Goal: Transaction & Acquisition: Book appointment/travel/reservation

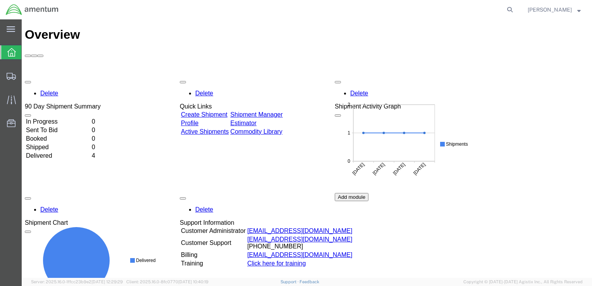
click at [227, 111] on link "Create Shipment" at bounding box center [204, 114] width 46 height 7
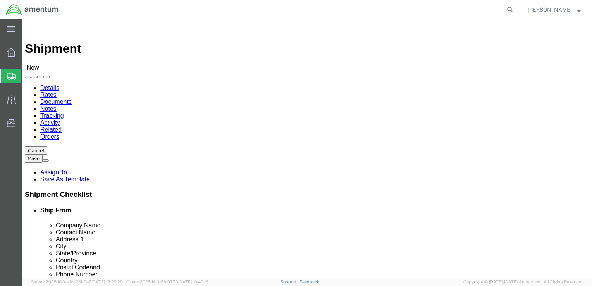
select select
click input "text"
type input "[PERSON_NAME]"
click p "- AMENTUM - ([PERSON_NAME]) HANGAR 3 BLDG 9500 MCAS MIRAMAR, [GEOGRAPHIC_DATA],…"
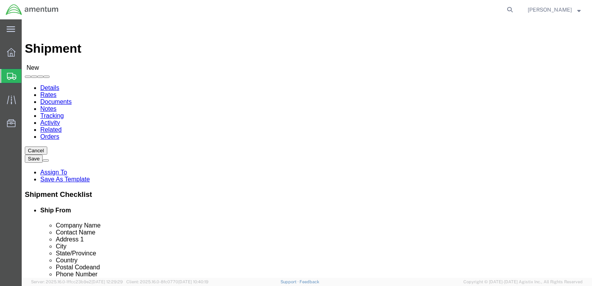
select select
type input "AMENTUM"
type input "[PERSON_NAME]"
type input "HANGAR 3 BLDG 9500 MCAS MIRAMAR"
type input "[GEOGRAPHIC_DATA]"
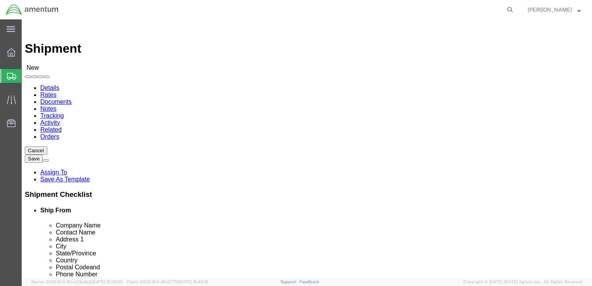
type input "92145"
type input "[GEOGRAPHIC_DATA]"
type input "8583074239"
select select "CA"
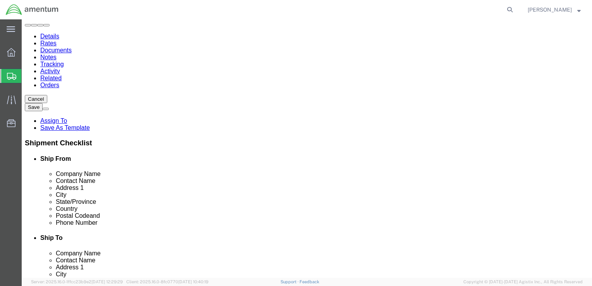
scroll to position [116, 0]
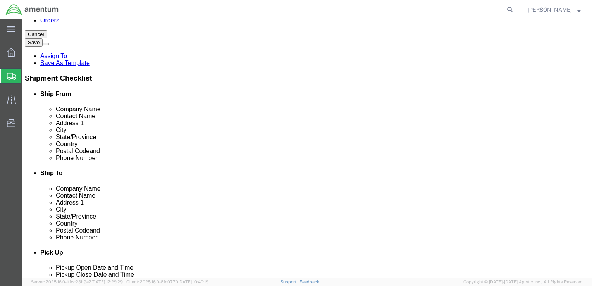
type input "[PERSON_NAME]"
click input "text"
type input "[EMAIL_ADDRESS][DOMAIN_NAME]"
checkbox input "true"
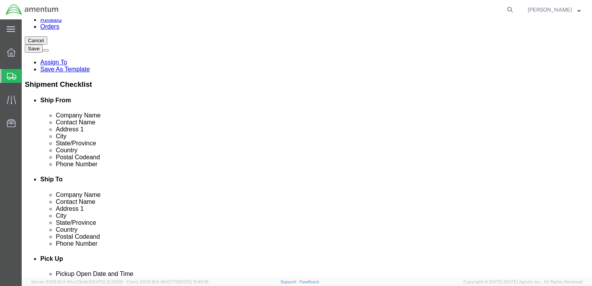
scroll to position [0, 0]
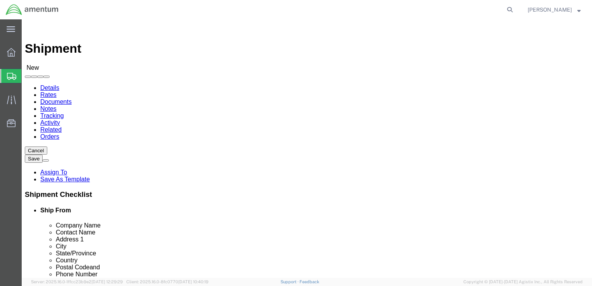
click input "text"
type input "[PERSON_NAME]"
click p "- AMENTUM SERVICES - ([PERSON_NAME]) 7201 USS WASP ST. [STREET_ADDRESS][PERSON_…"
select select
type input "AMENTUM SERVICES"
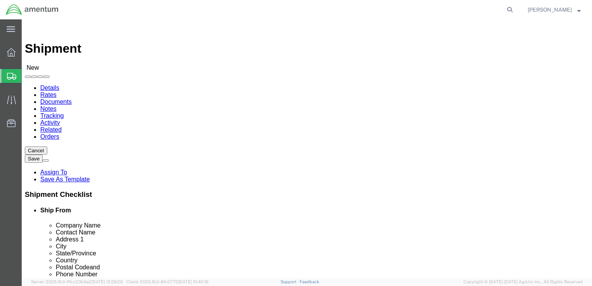
type input "[PERSON_NAME]"
type input "7201 USS WASP ST. BLDG 2992"
type input "NAS [PERSON_NAME] FIELD"
type input "[PERSON_NAME]"
type input "32570"
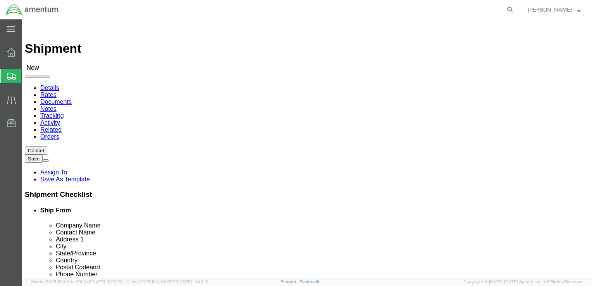
type input "8504846263"
type input "[PERSON_NAME][EMAIL_ADDRESS][PERSON_NAME][DOMAIN_NAME]"
checkbox input "true"
select select "FL"
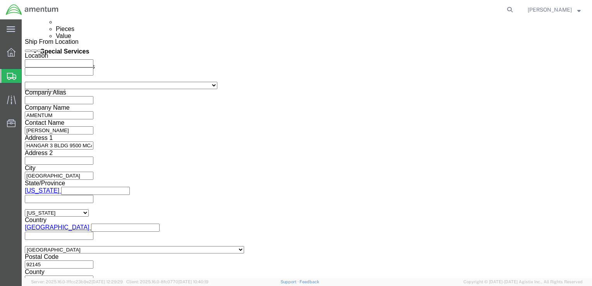
scroll to position [465, 0]
type input "[PERSON_NAME]"
click div "Pickup Date: Pickup Start Date Pickup Start Time Pickup Open Date and Time [DAT…"
click div "[DATE] 8:00 AM"
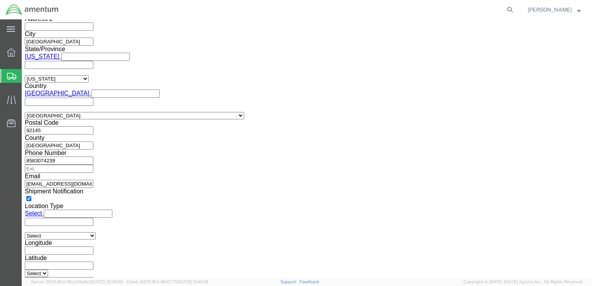
type input "1:00 PM"
click button "Apply"
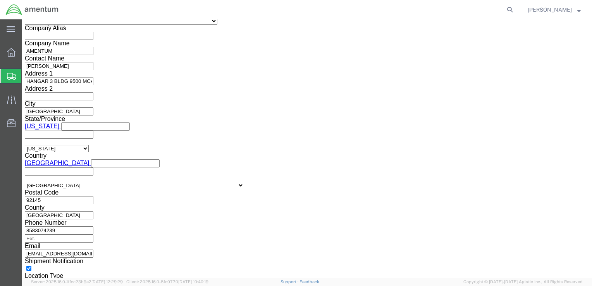
scroll to position [521, 0]
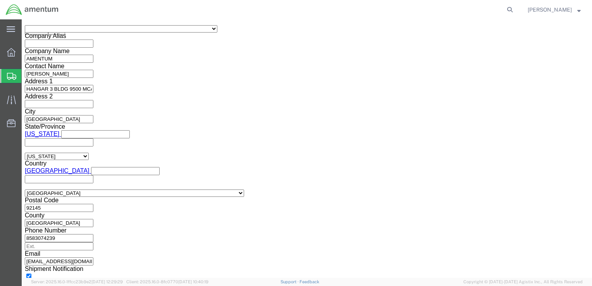
click button "Add reference"
click input "text"
type input "6800"
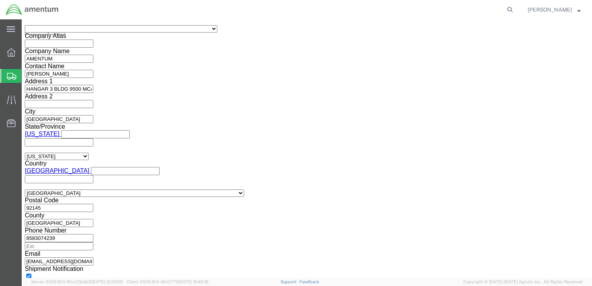
click select "Select Account Type Activity ID Airline Appointment Number ASN Batch Request # …"
select select "DEPT"
click select "Select Account Type Activity ID Airline Appointment Number ASN Batch Request # …"
click input "text"
type input "T44"
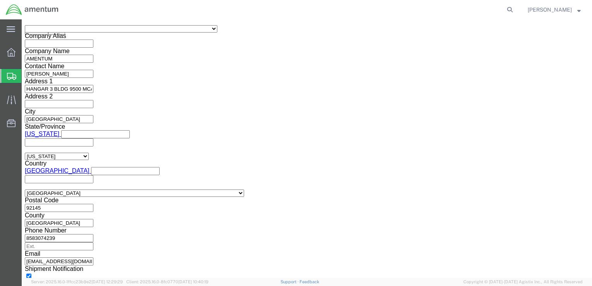
click select "Select Account Type Activity ID Airline Appointment Number ASN Batch Request # …"
select select "PROJNUM"
click select "Select Account Type Activity ID Airline Appointment Number ASN Batch Request # …"
click input "text"
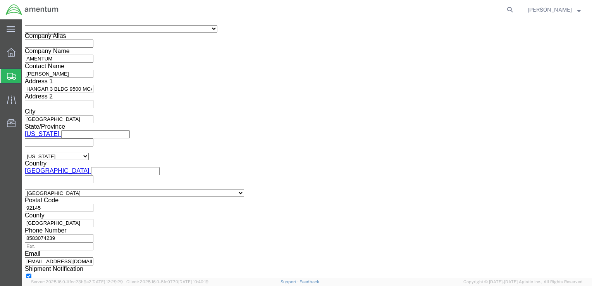
type input "6097.5.028.03.T.FT.0.09M.B00"
click select "Select Account Type Activity ID Airline Appointment Number ASN Batch Request # …"
select select "PCKSLIP"
click select "Select Account Type Activity ID Airline Appointment Number ASN Batch Request # …"
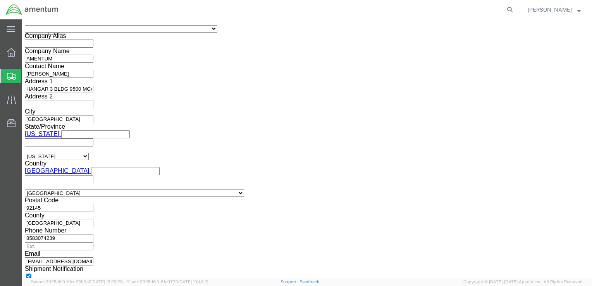
click input "text"
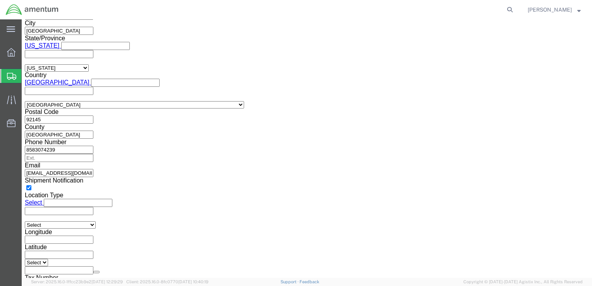
scroll to position [613, 0]
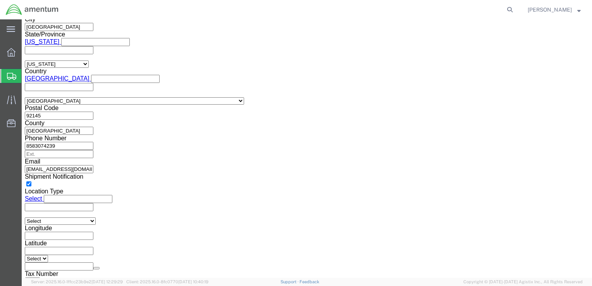
type input "8-2"
click button "Continue"
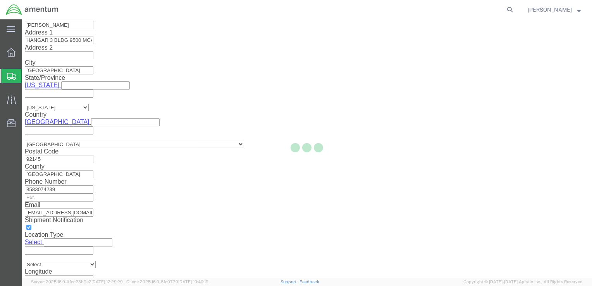
scroll to position [3, 0]
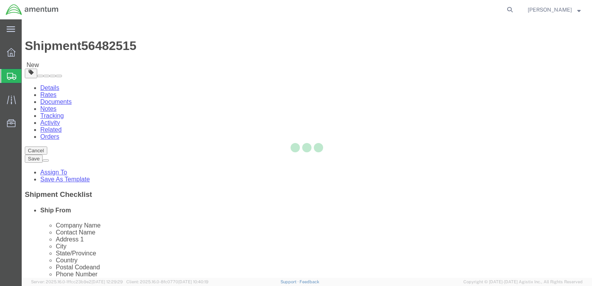
select select "CBOX"
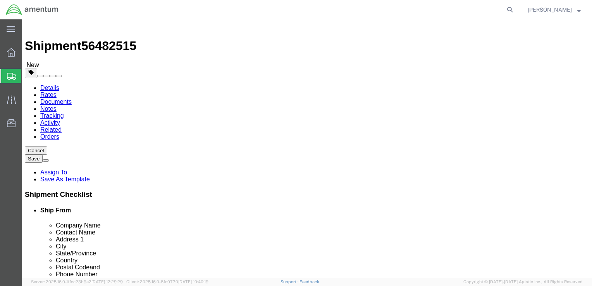
click input "text"
type input "12"
click input "text"
type input "12"
click input "text"
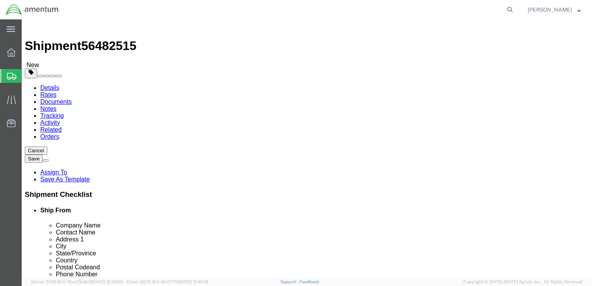
type input "12"
click input "0.00"
type input "0"
type input "5.0"
click span
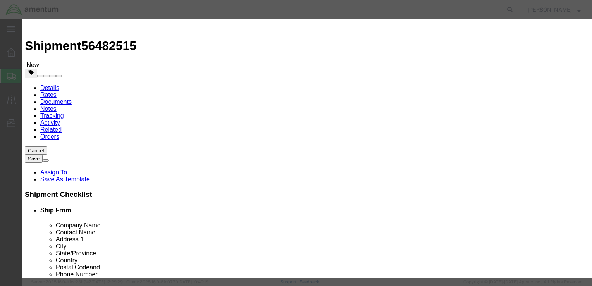
click input "text"
type input "AIRCRAFT PARTS"
select select "US"
click input "0"
type input "1"
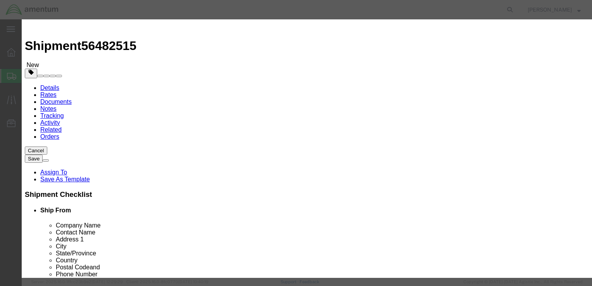
click input "text"
type input "10,000"
click button "Save & Close"
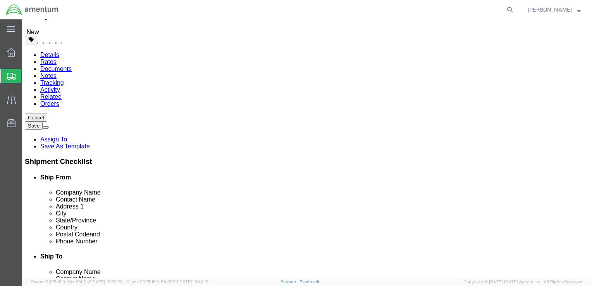
scroll to position [87, 0]
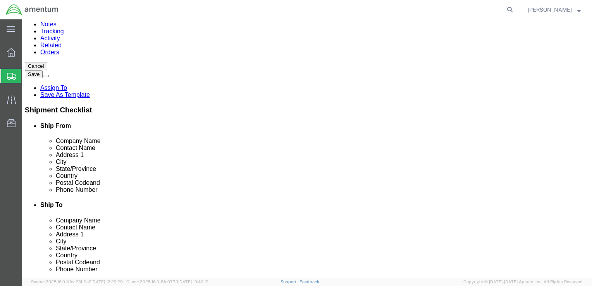
click button "Rate Shipment"
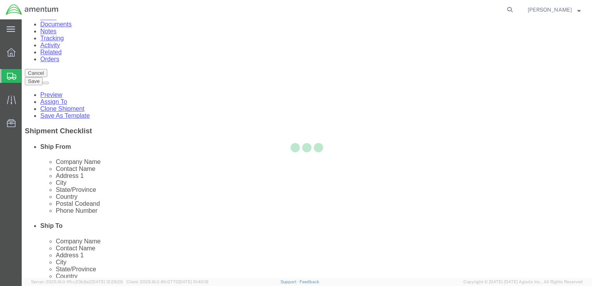
scroll to position [0, 0]
